Goal: Communication & Community: Answer question/provide support

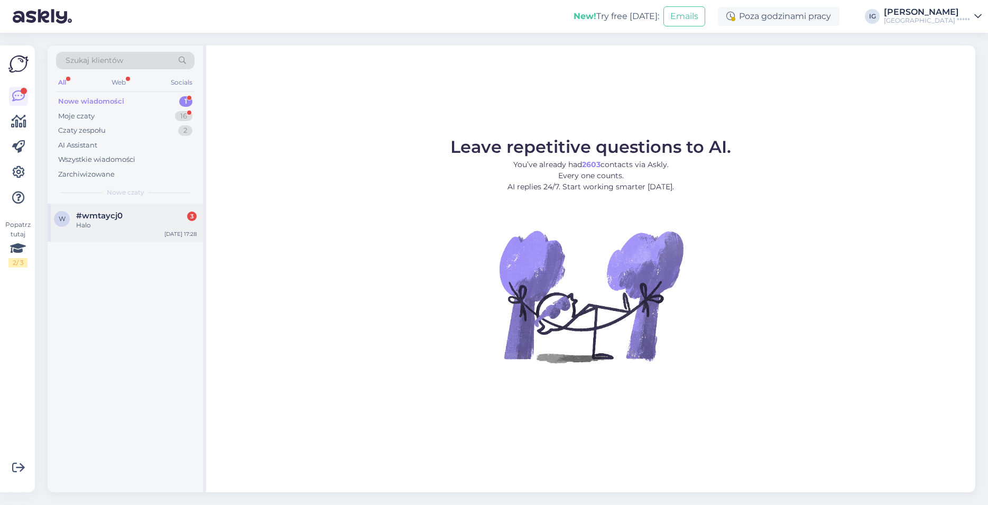
click at [118, 222] on div "Halo" at bounding box center [136, 225] width 121 height 10
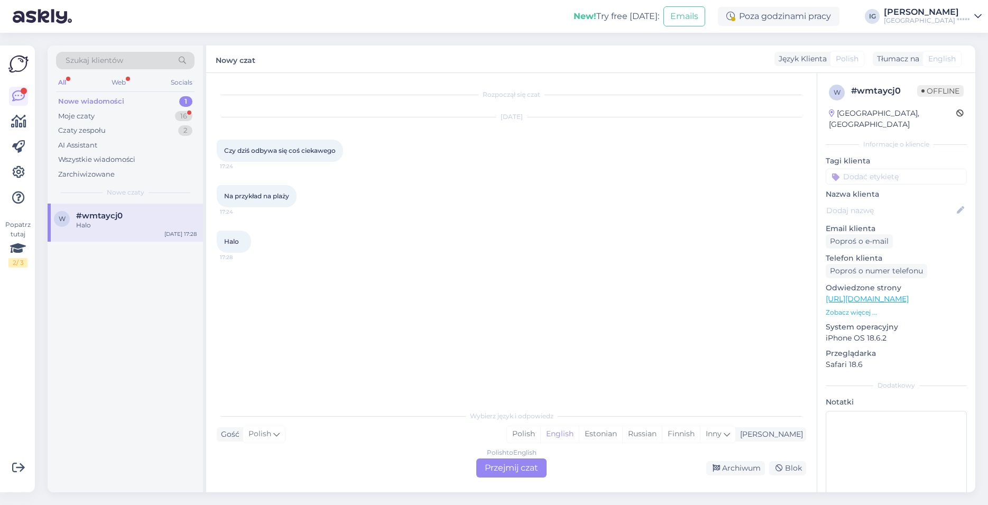
click at [526, 469] on div "Polish to English Przejmij czat" at bounding box center [511, 467] width 70 height 19
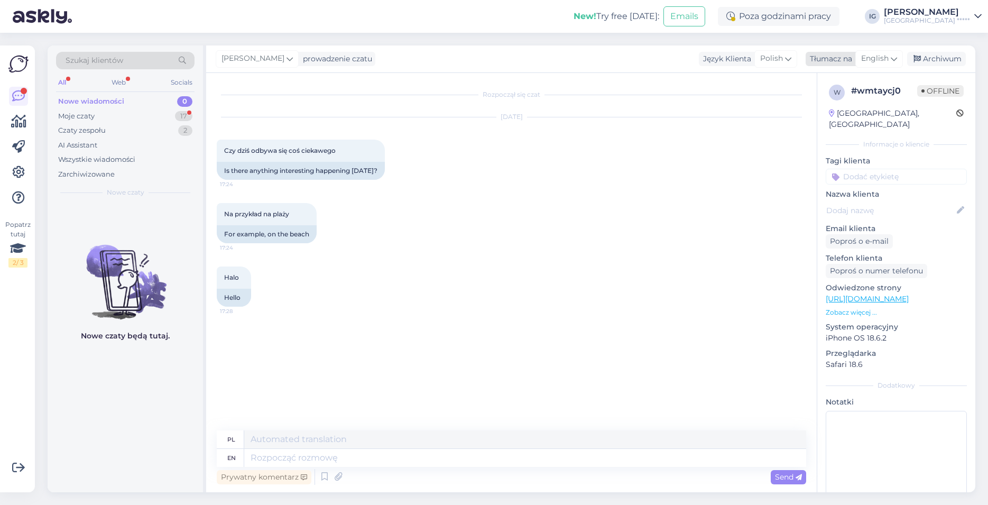
click at [881, 57] on span "English" at bounding box center [874, 59] width 27 height 12
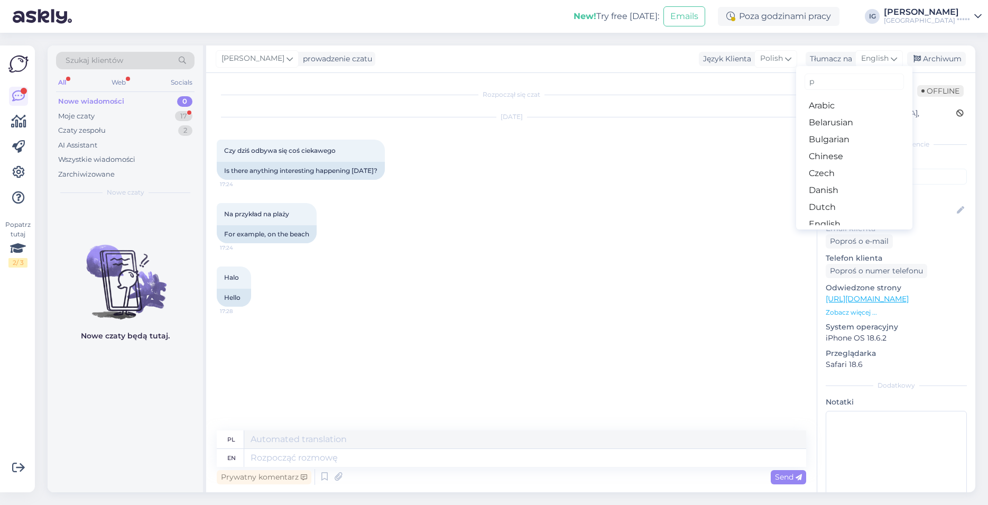
type input "po"
click at [863, 101] on link "Polish" at bounding box center [854, 105] width 116 height 17
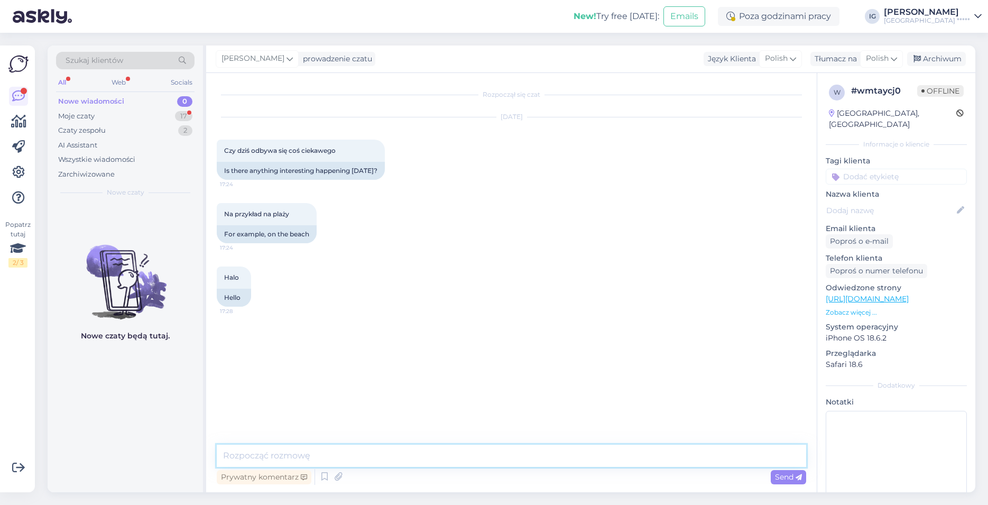
click at [281, 458] on textarea at bounding box center [511, 456] width 589 height 22
type textarea "Dzień dobry, o godzinie 18:30 odbywa się koncert w rytmach kubańskiej muzyki, z…"
click at [796, 481] on span "Send" at bounding box center [788, 477] width 27 height 10
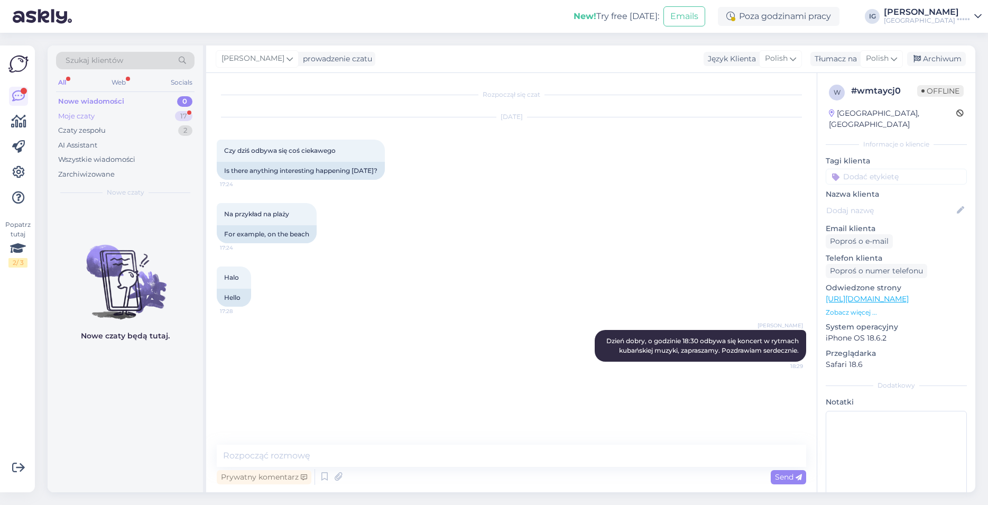
click at [122, 114] on div "Moje czaty 17" at bounding box center [125, 116] width 139 height 15
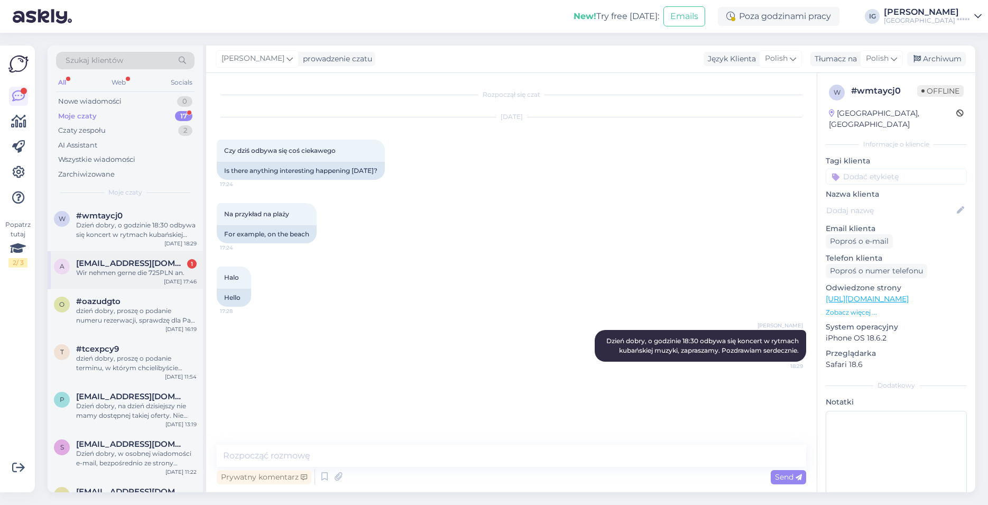
click at [140, 270] on div "Wir nehmen gerne die 725PLN an." at bounding box center [136, 273] width 121 height 10
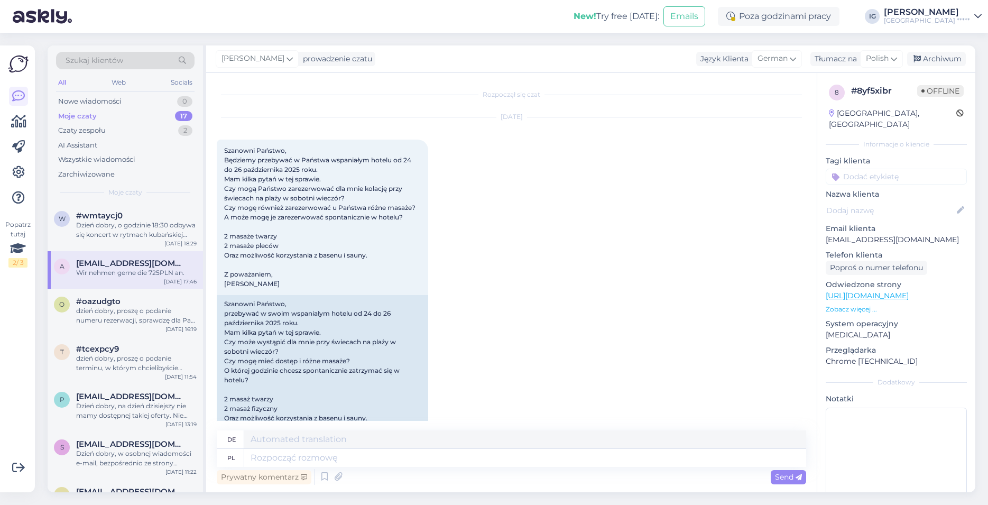
scroll to position [2603, 0]
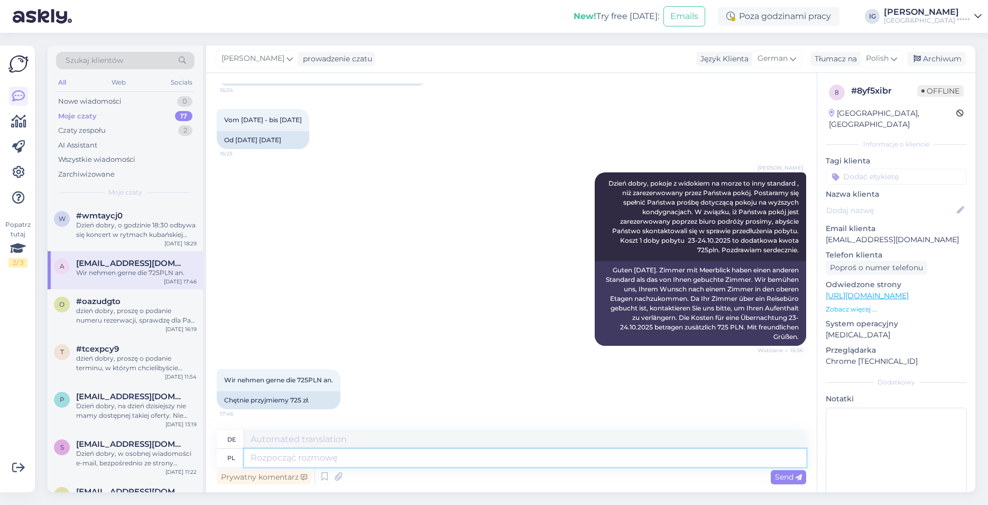
click at [310, 458] on textarea at bounding box center [525, 458] width 562 height 18
type textarea "Dz"
type textarea "Handlungen"
type textarea "Dziek"
type textarea "Danke"
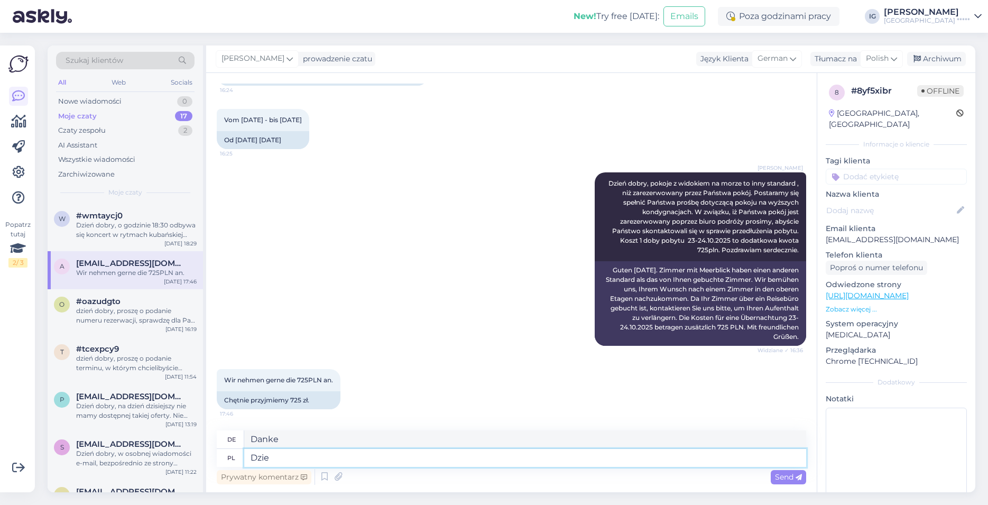
type textarea "Dzi"
type textarea "[DATE]"
type textarea "Dziękuję"
type textarea "Danke"
type textarea "Dziękuję za w"
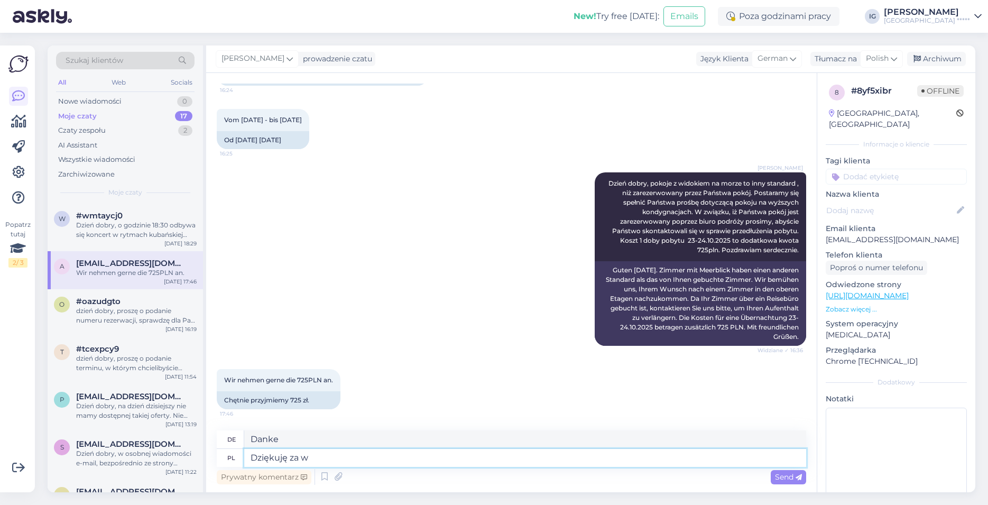
type textarea "Vielen Dank für"
type textarea "Dziękuję za wiadomość"
type textarea "Vielen Dank für Ihre Nachricht"
type textarea "Dziękuję za wiadomość ,"
type textarea "Vielen Dank für Ihre Nachricht,"
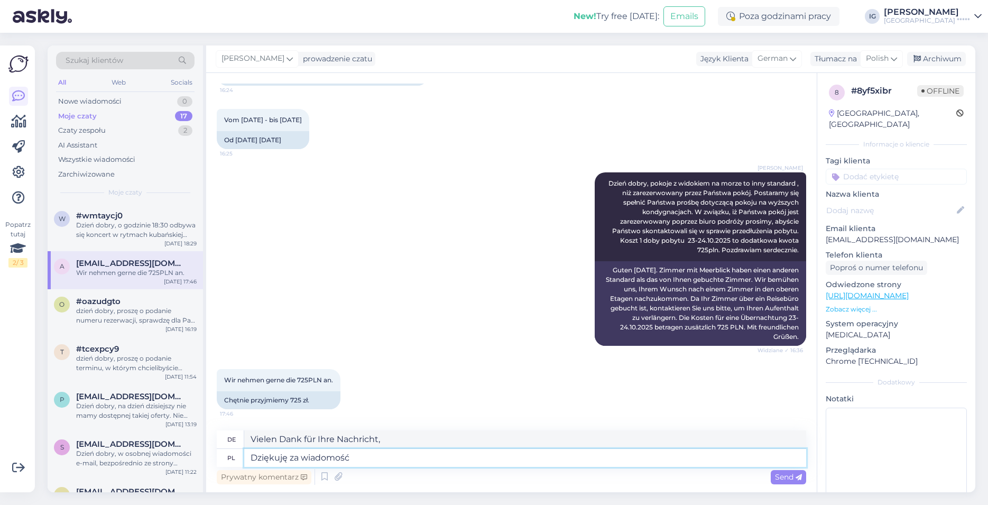
type textarea "Dziękuję za wiadomość"
type textarea "Vielen Dank für Ihre Nachricht"
type textarea "Dziękuję za wiadomość,"
type textarea "Vielen Dank für Ihre Nachricht,"
type textarea "Dziękuję za wiadomość, zmiany z"
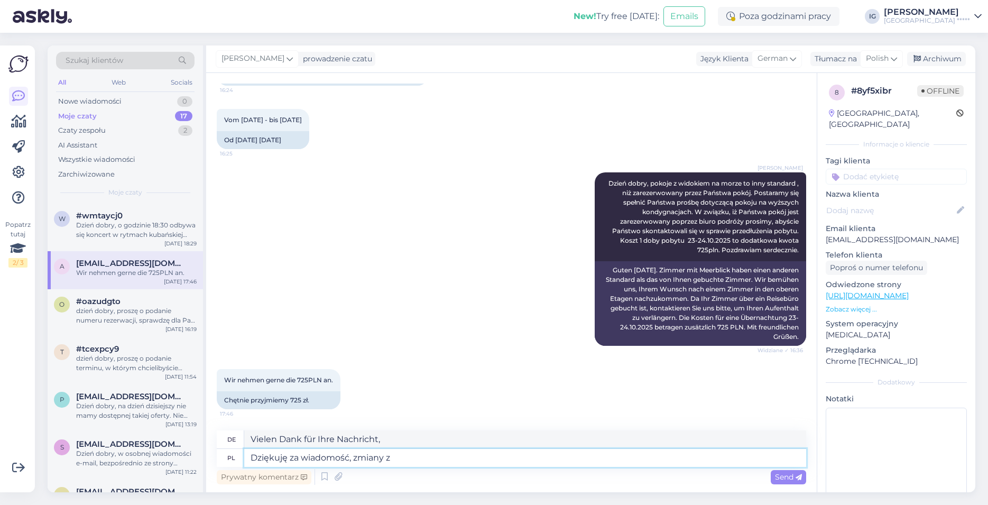
type textarea "Vielen Dank für Ihre Nachricht, Änderungen"
type textarea "Dziękuję za wiadomość, zmiany zostaną w"
type textarea "Vielen Dank für Ihre Nachricht, die Änderungen werden vorgenommen"
type textarea "Dziękuję za wiadomość, zmiany zostaną wprowadzone. P"
type textarea "Vielen Dank für Ihre Nachricht, die Änderungen werden umgesetzt."
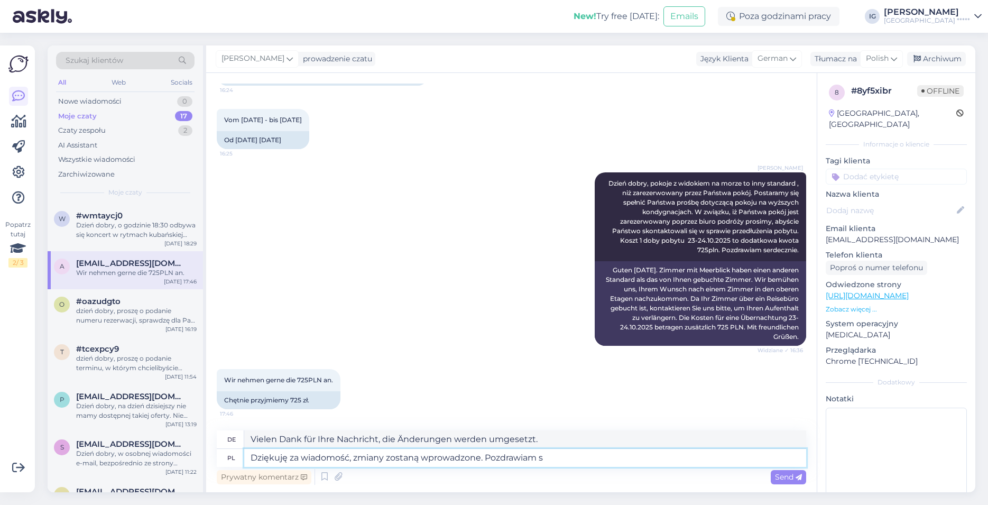
type textarea "Dziękuję za wiadomość, zmiany zostaną wprowadzone. Pozdrawiam se"
type textarea "Vielen Dank für Ihre Nachricht, die Änderungen werden umgesetzt. Grüße"
type textarea "Dziękuję za wiadomość, zmiany zostaną wprowadzone. Pozdrawiam serdecznie."
type textarea "Vielen Dank für Ihre Nachricht, die Änderungen werden umgesetzt. Freundliche Gr…"
type textarea "Dziękuję za wiadomość, zmiany zostaną wprowadzone. Pozdrawiam serdecznie."
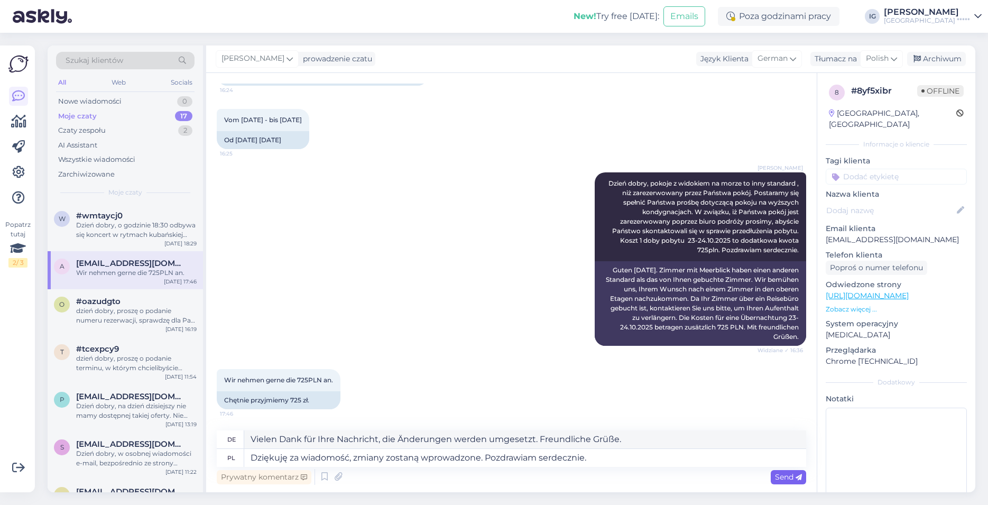
click at [787, 480] on span "Send" at bounding box center [788, 477] width 27 height 10
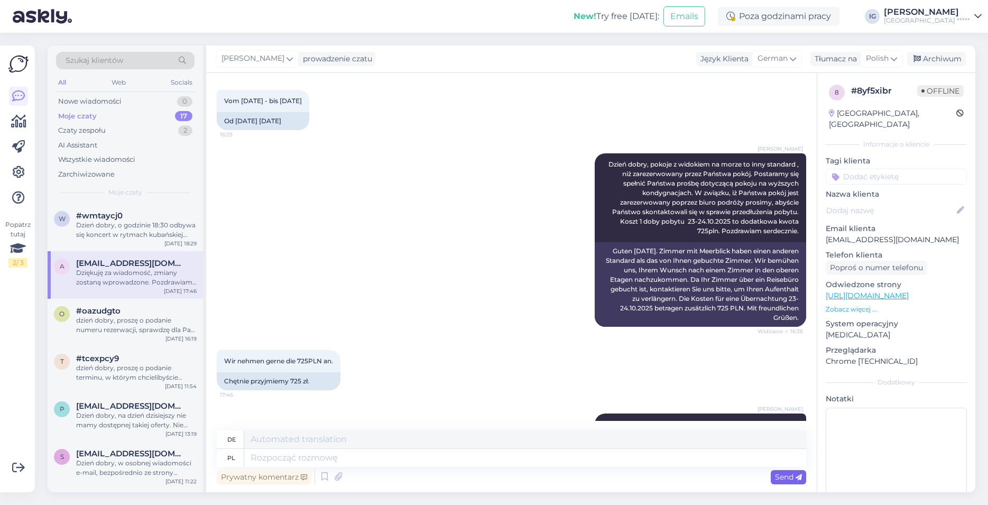
scroll to position [2686, 0]
